Goal: Information Seeking & Learning: Find specific fact

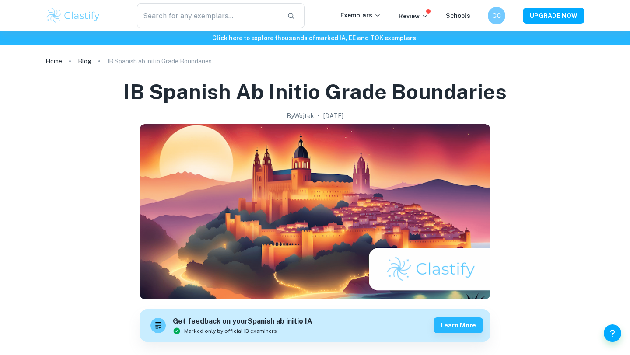
scroll to position [465, 0]
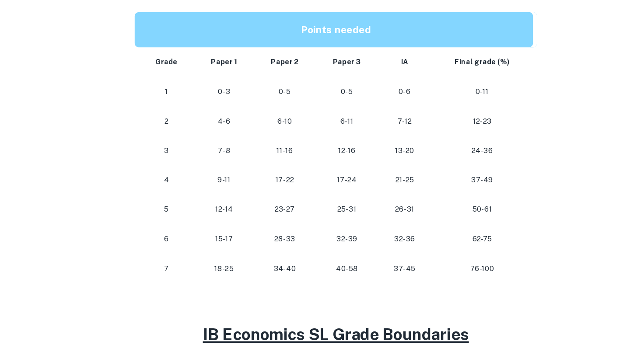
scroll to position [440, 0]
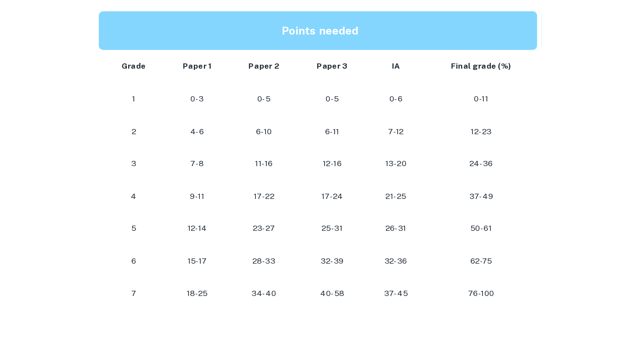
click at [337, 283] on p "40-58" at bounding box center [324, 280] width 40 height 12
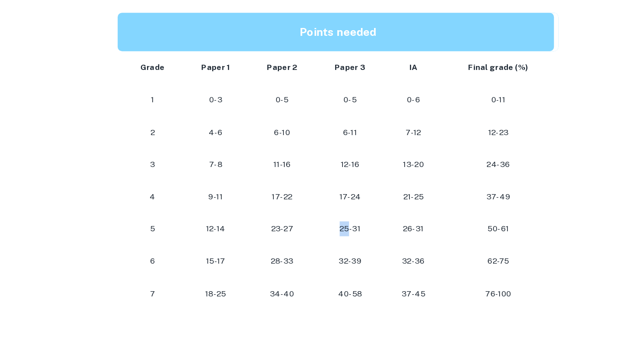
drag, startPoint x: 316, startPoint y: 224, endPoint x: 323, endPoint y: 233, distance: 11.9
click at [323, 233] on p "25-31" at bounding box center [324, 229] width 40 height 12
click at [333, 242] on td "32-39" at bounding box center [324, 254] width 54 height 26
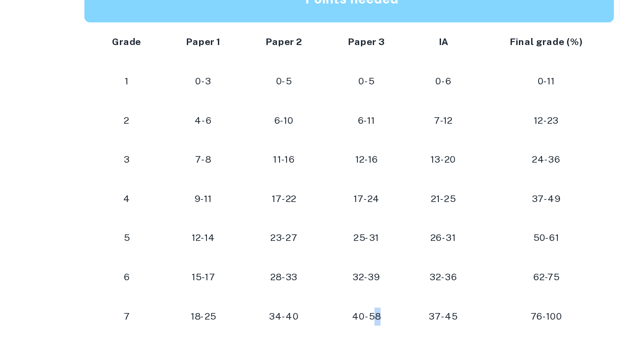
drag, startPoint x: 329, startPoint y: 277, endPoint x: 341, endPoint y: 277, distance: 12.2
click at [341, 277] on p "40-58" at bounding box center [324, 280] width 40 height 12
click at [331, 277] on p "40-58" at bounding box center [324, 280] width 40 height 12
drag, startPoint x: 313, startPoint y: 224, endPoint x: 358, endPoint y: 227, distance: 45.2
click at [358, 227] on tr "5 12-14 23-27 25-31 26-31 50-61" at bounding box center [315, 229] width 350 height 26
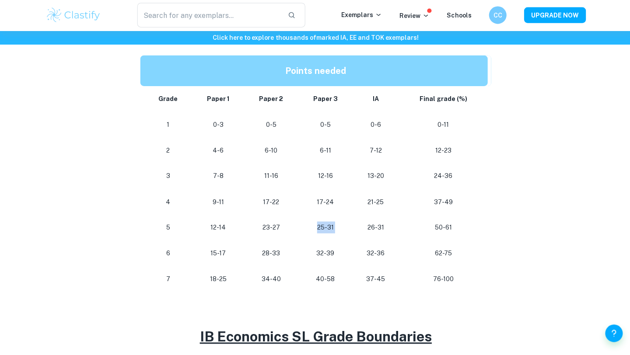
scroll to position [441, 0]
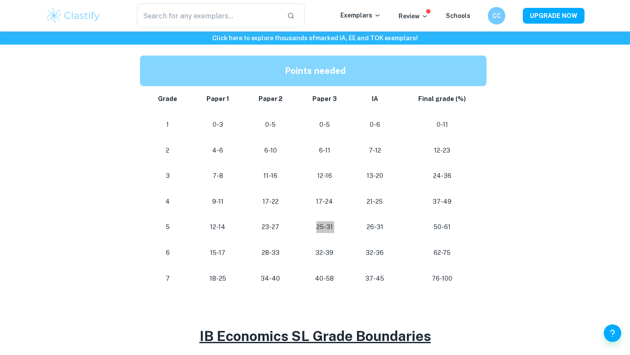
drag, startPoint x: 309, startPoint y: 224, endPoint x: 475, endPoint y: 8, distance: 271.4
click at [315, 231] on p "25-31" at bounding box center [324, 227] width 40 height 12
drag, startPoint x: 146, startPoint y: 248, endPoint x: 224, endPoint y: 259, distance: 78.8
click at [224, 259] on tr "6 15-17 28-33 32-39 32-36 62-75" at bounding box center [315, 253] width 350 height 26
click at [248, 245] on td "28-33" at bounding box center [271, 253] width 54 height 26
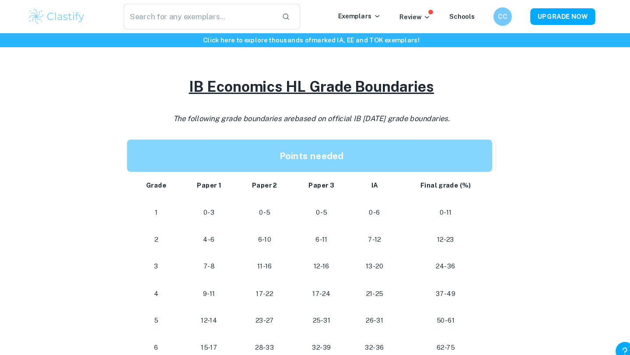
scroll to position [363, 0]
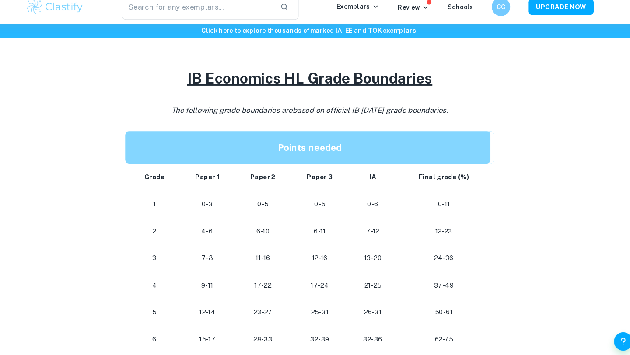
click at [453, 125] on p at bounding box center [315, 127] width 350 height 13
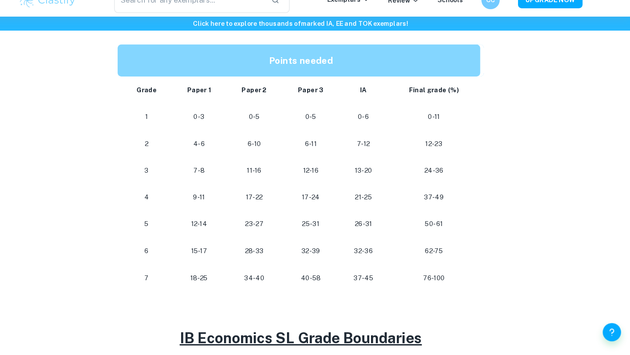
scroll to position [438, 0]
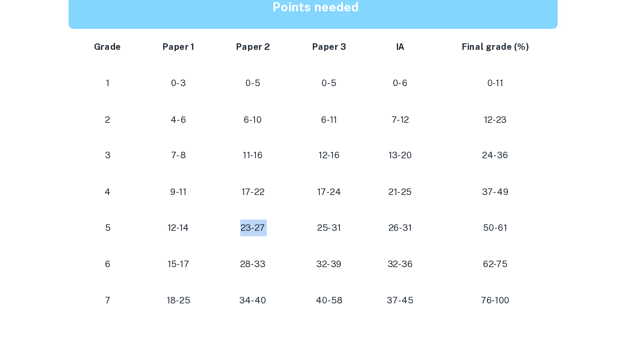
drag, startPoint x: 257, startPoint y: 229, endPoint x: 312, endPoint y: 234, distance: 55.3
click at [313, 234] on tr "5 12-14 23-27 25-31 26-31 50-61" at bounding box center [315, 230] width 350 height 26
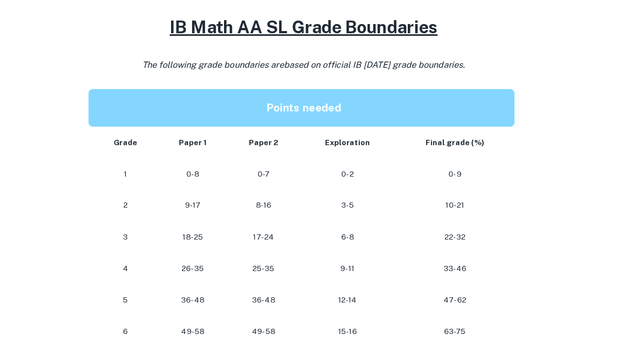
scroll to position [675, 0]
